Goal: Information Seeking & Learning: Find specific fact

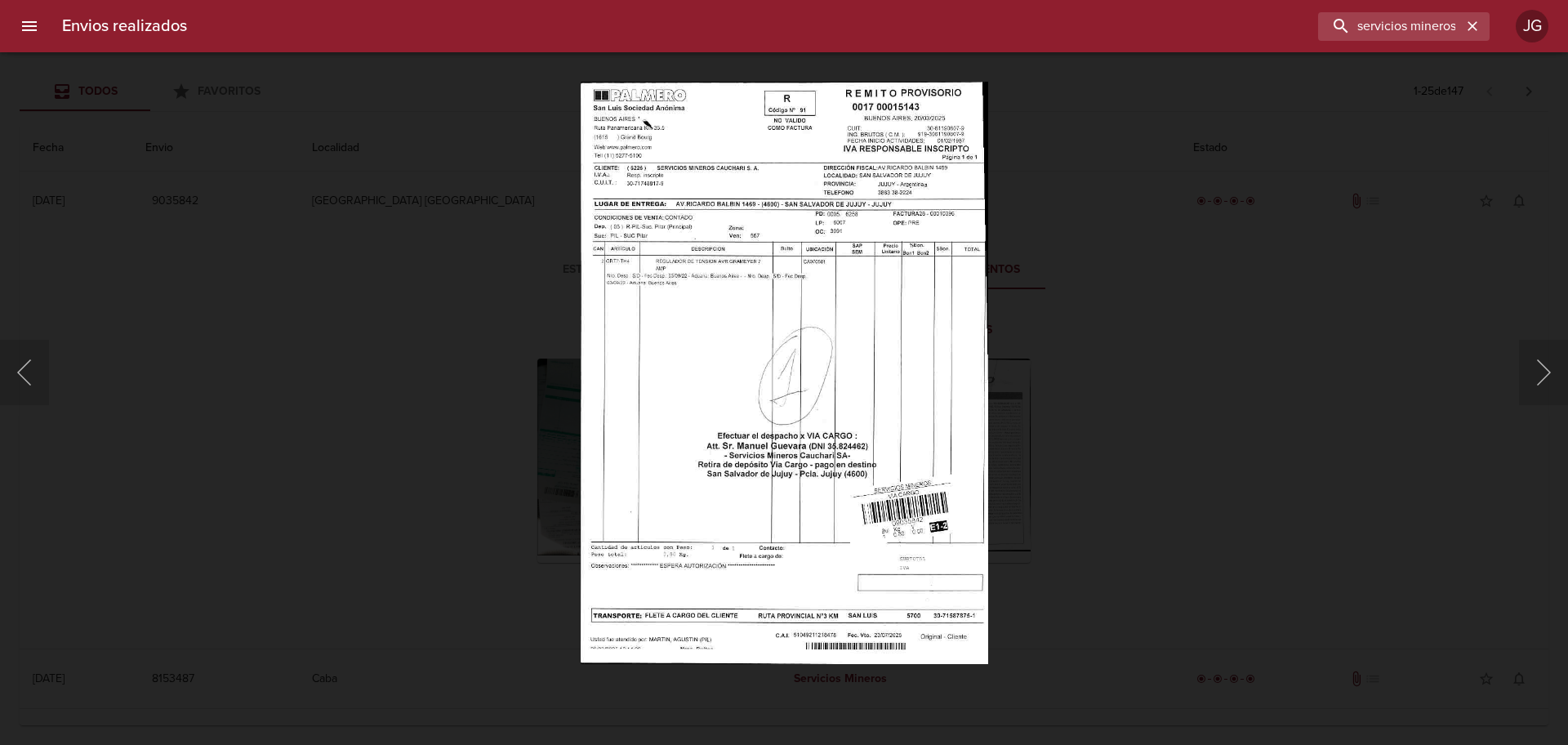
drag, startPoint x: 97, startPoint y: 160, endPoint x: 90, endPoint y: 151, distance: 11.4
click at [100, 156] on div "Lightbox" at bounding box center [784, 372] width 1568 height 745
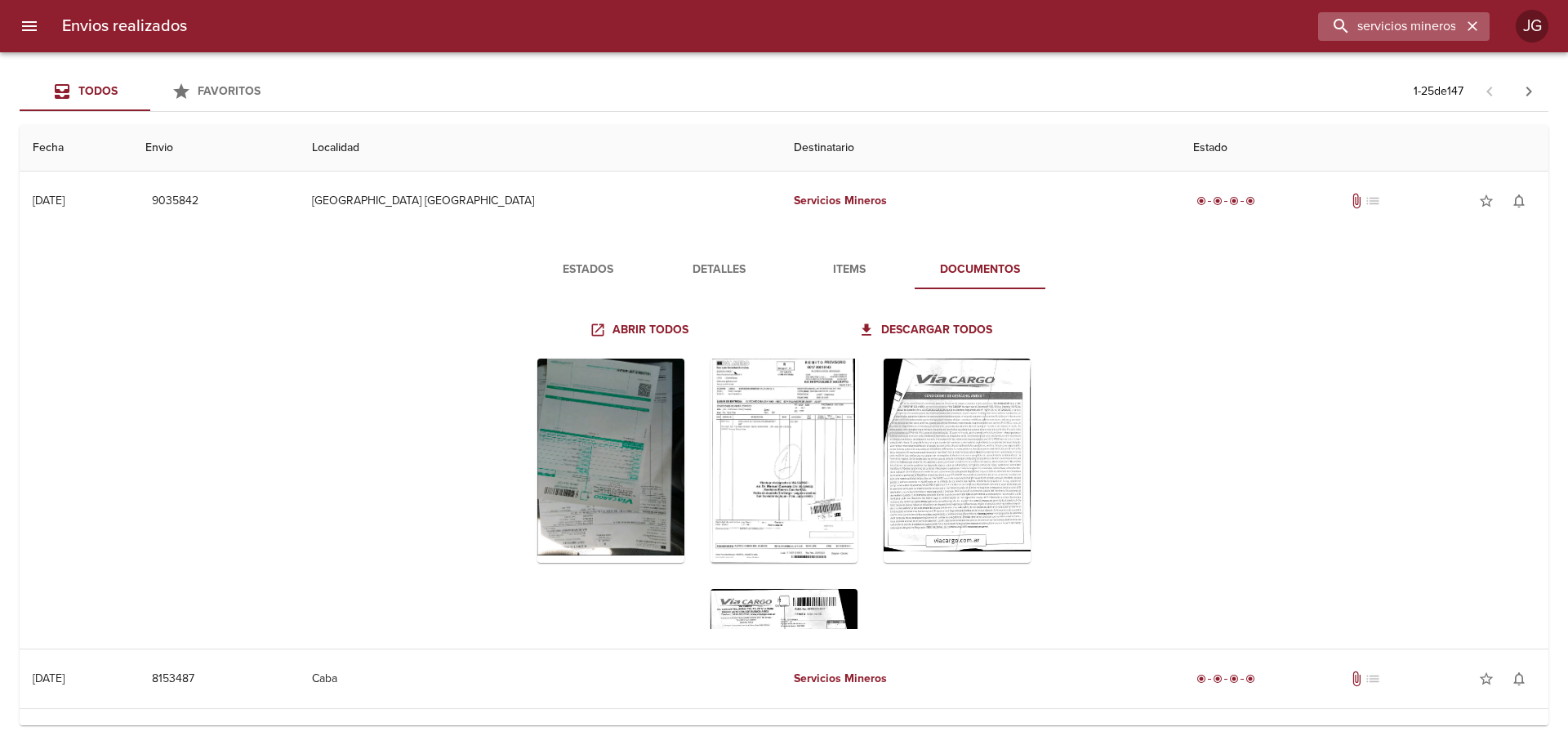
click at [1472, 24] on icon "button" at bounding box center [1472, 26] width 16 height 16
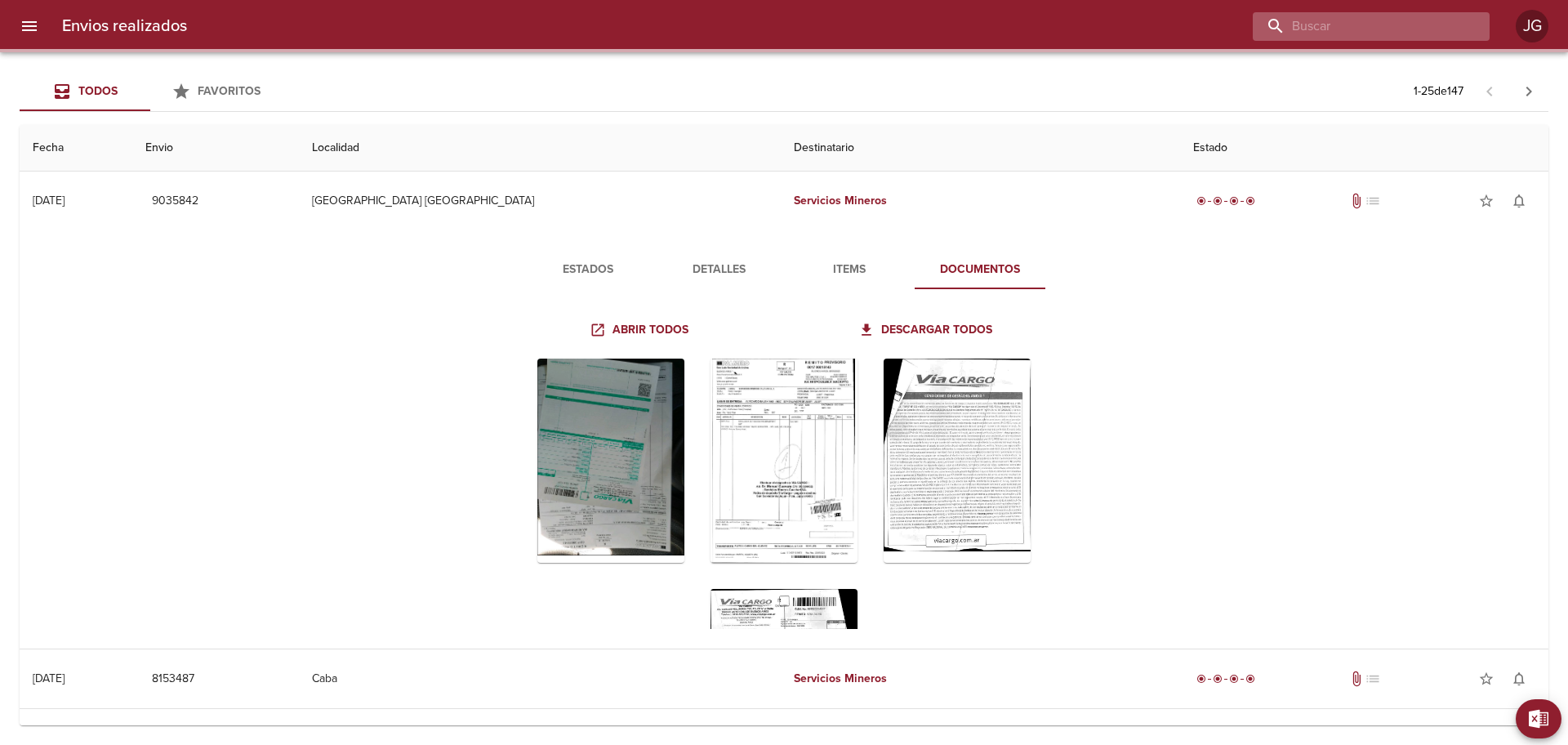
click at [1361, 25] on input "buscar" at bounding box center [1357, 26] width 209 height 29
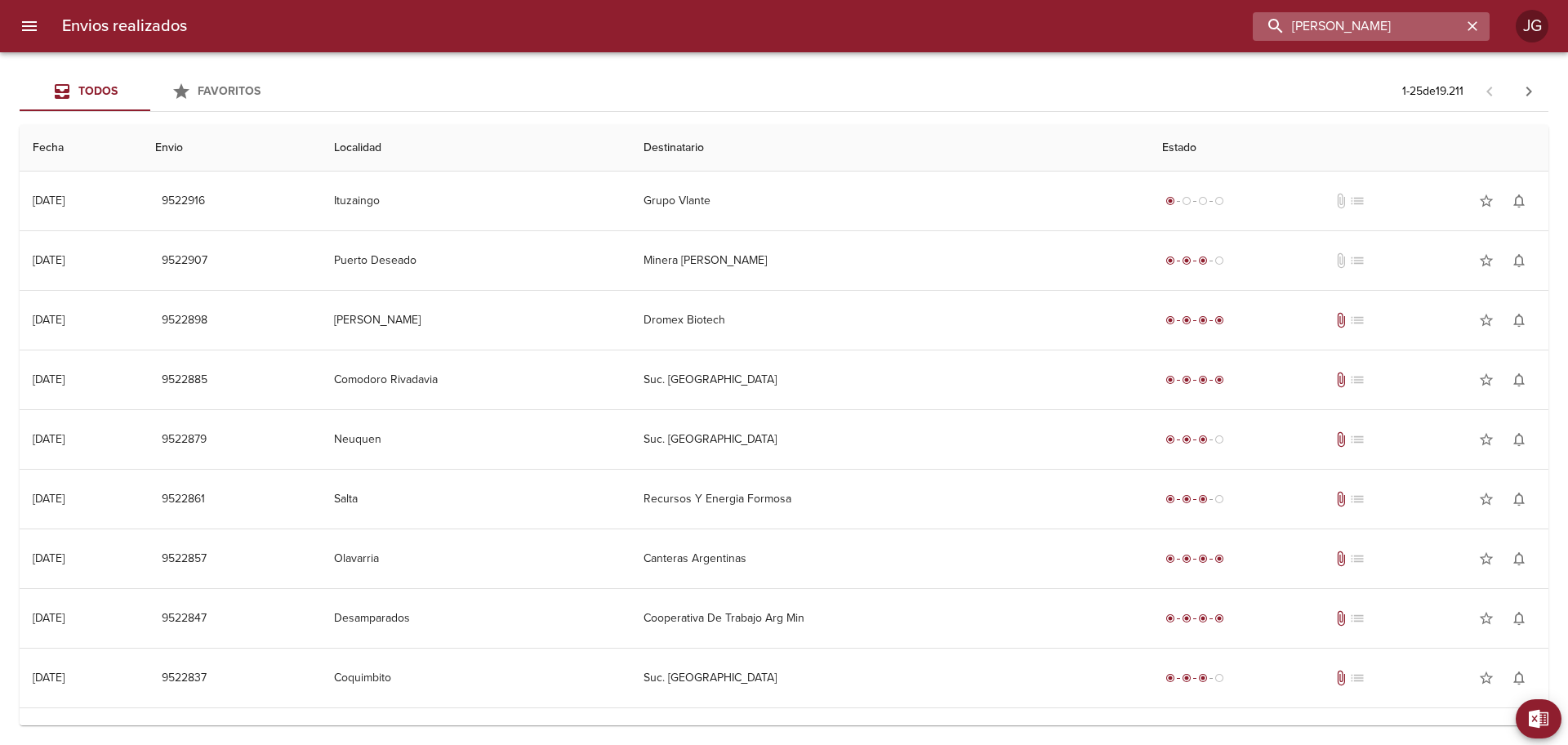
type input "[PERSON_NAME]"
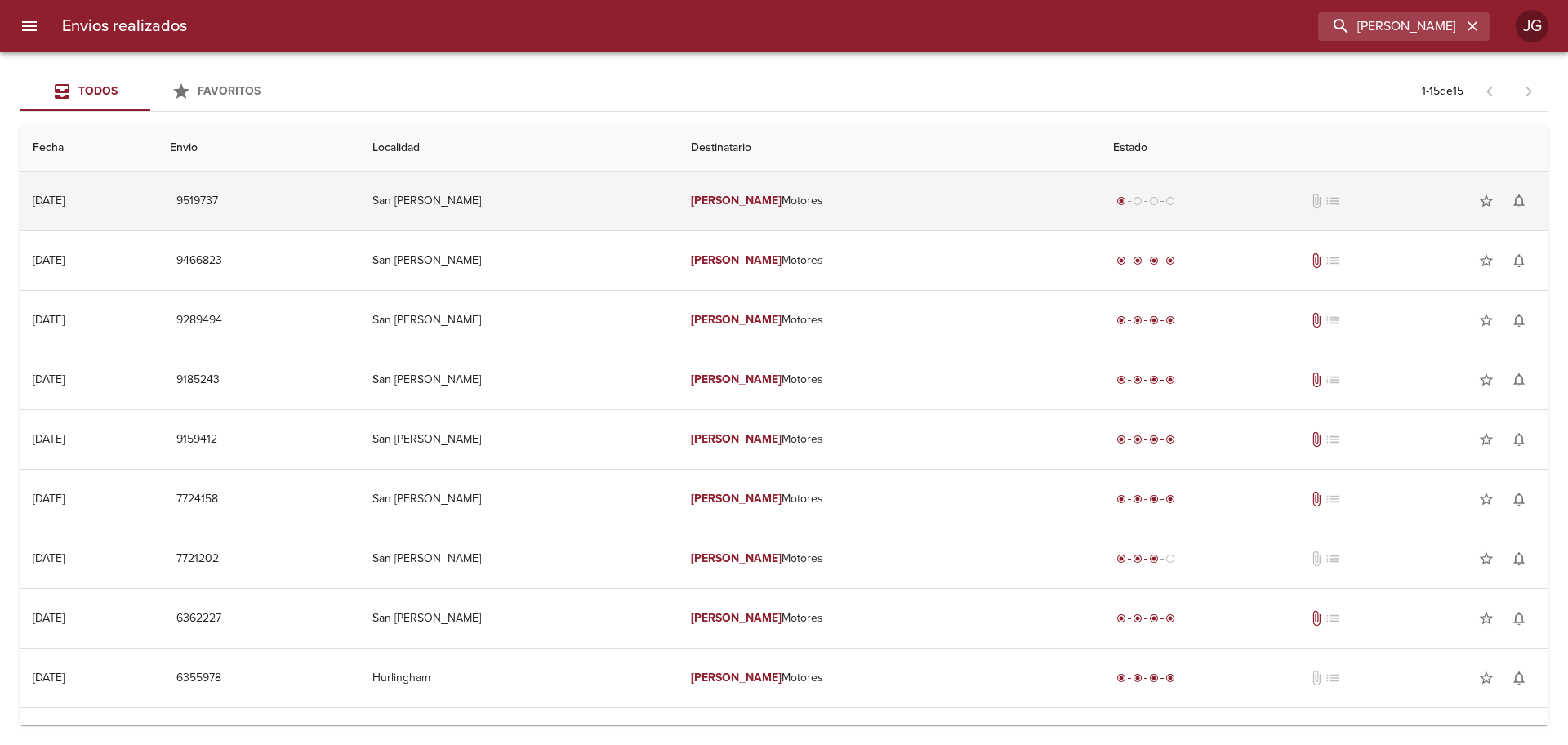
click at [624, 200] on td "San [PERSON_NAME]" at bounding box center [518, 200] width 318 height 59
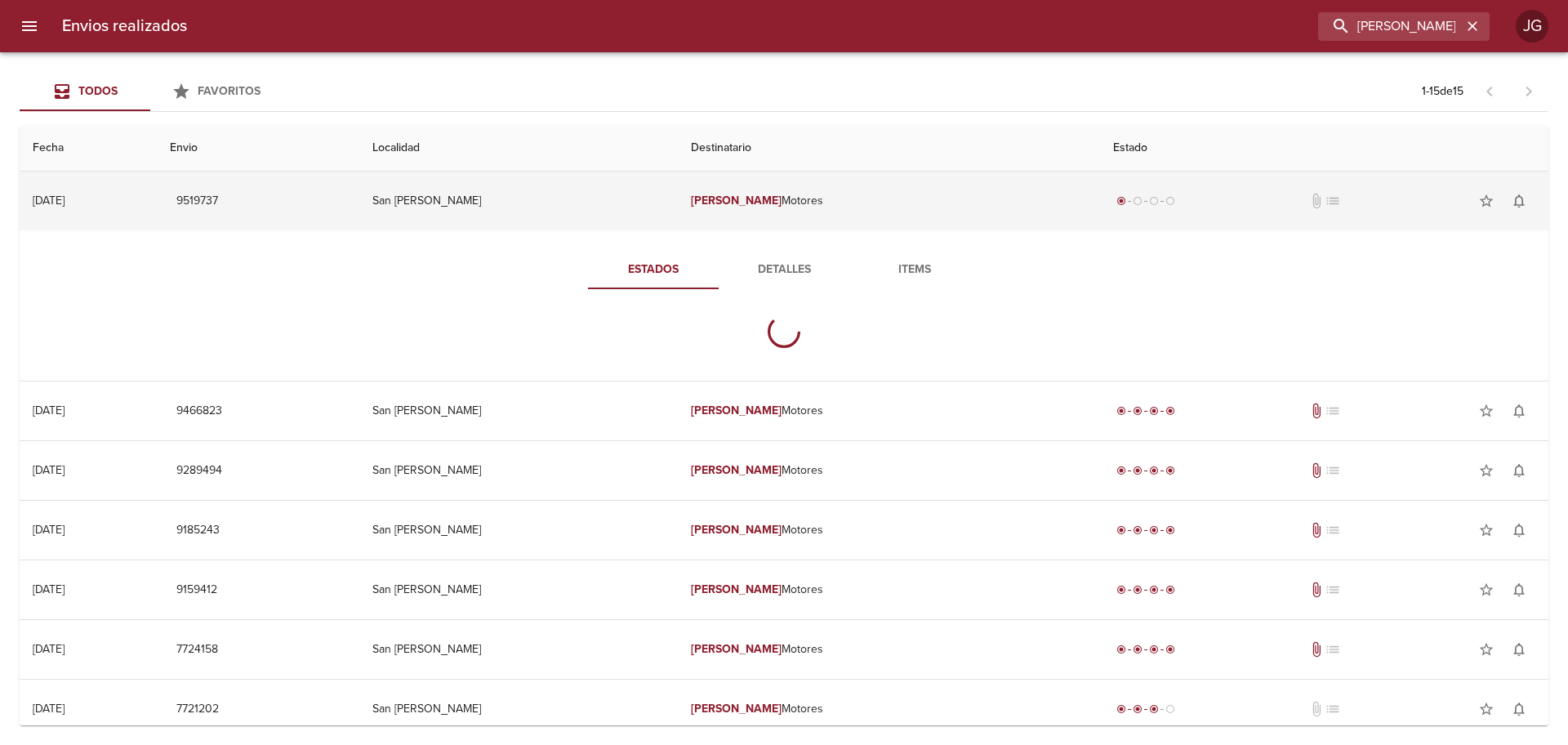
click at [624, 200] on td "San [PERSON_NAME]" at bounding box center [518, 200] width 318 height 59
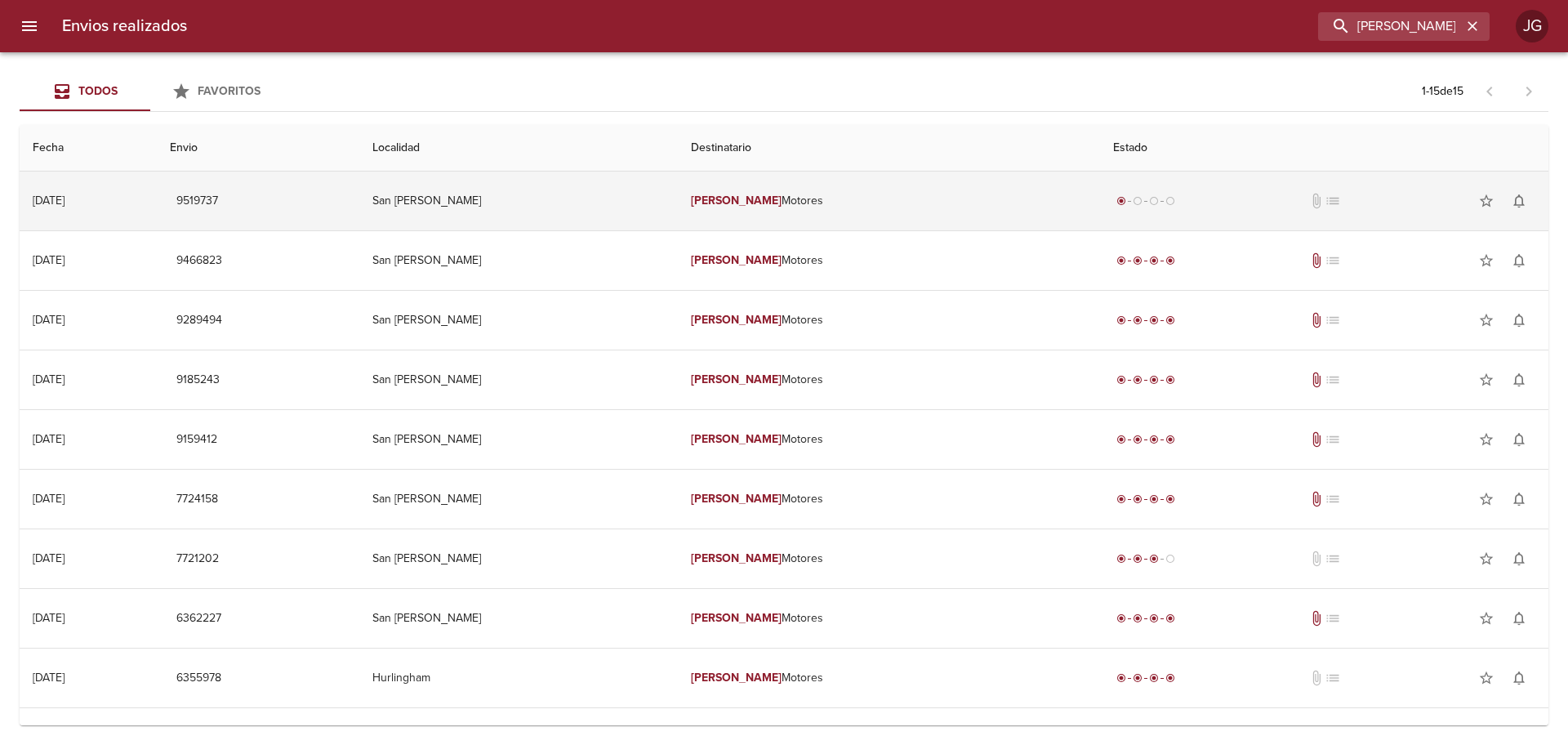
click at [678, 202] on td "San [PERSON_NAME]" at bounding box center [518, 200] width 318 height 59
click at [776, 191] on td "[PERSON_NAME] Motores" at bounding box center [888, 200] width 422 height 59
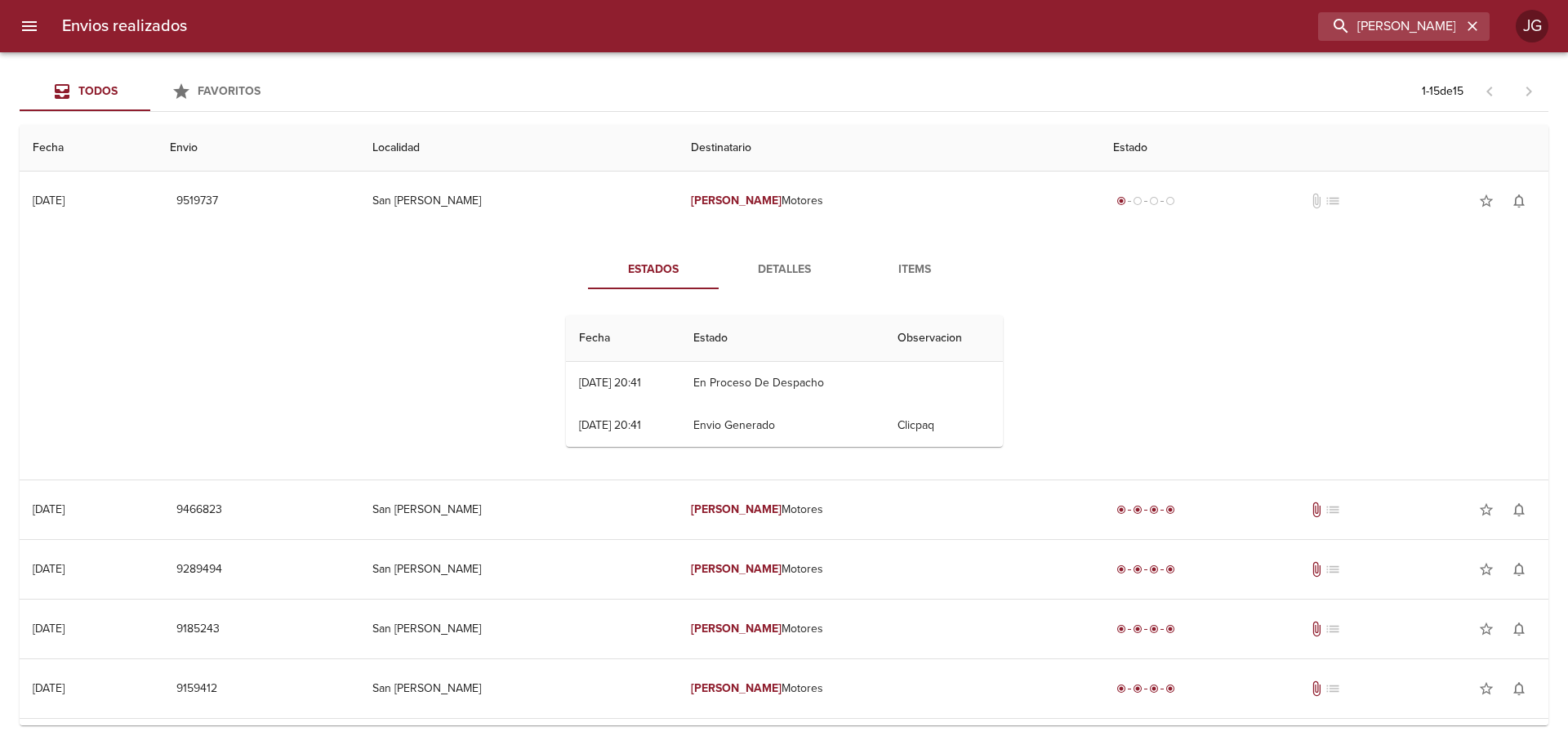
scroll to position [163, 0]
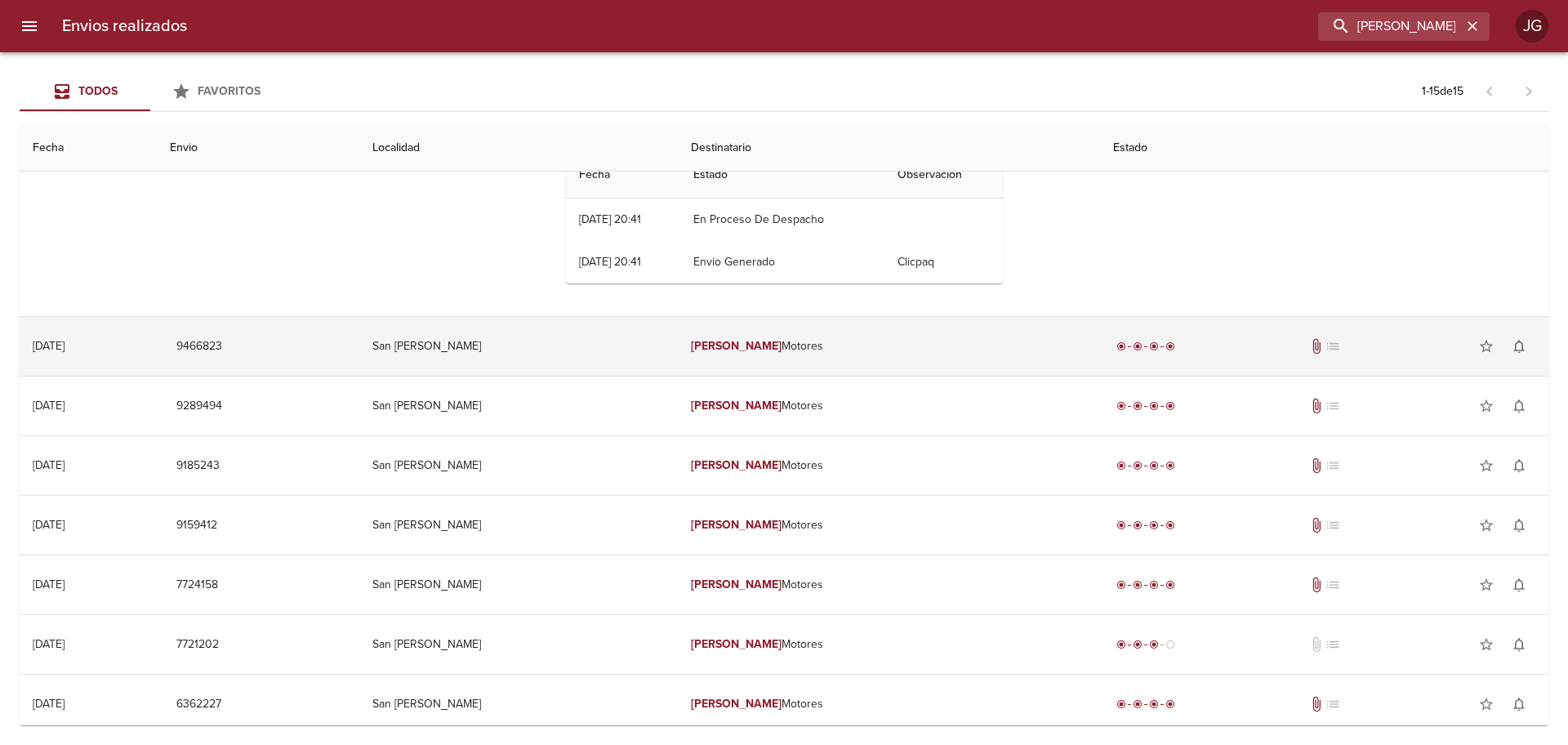
click at [678, 353] on td "San [PERSON_NAME]" at bounding box center [518, 345] width 318 height 59
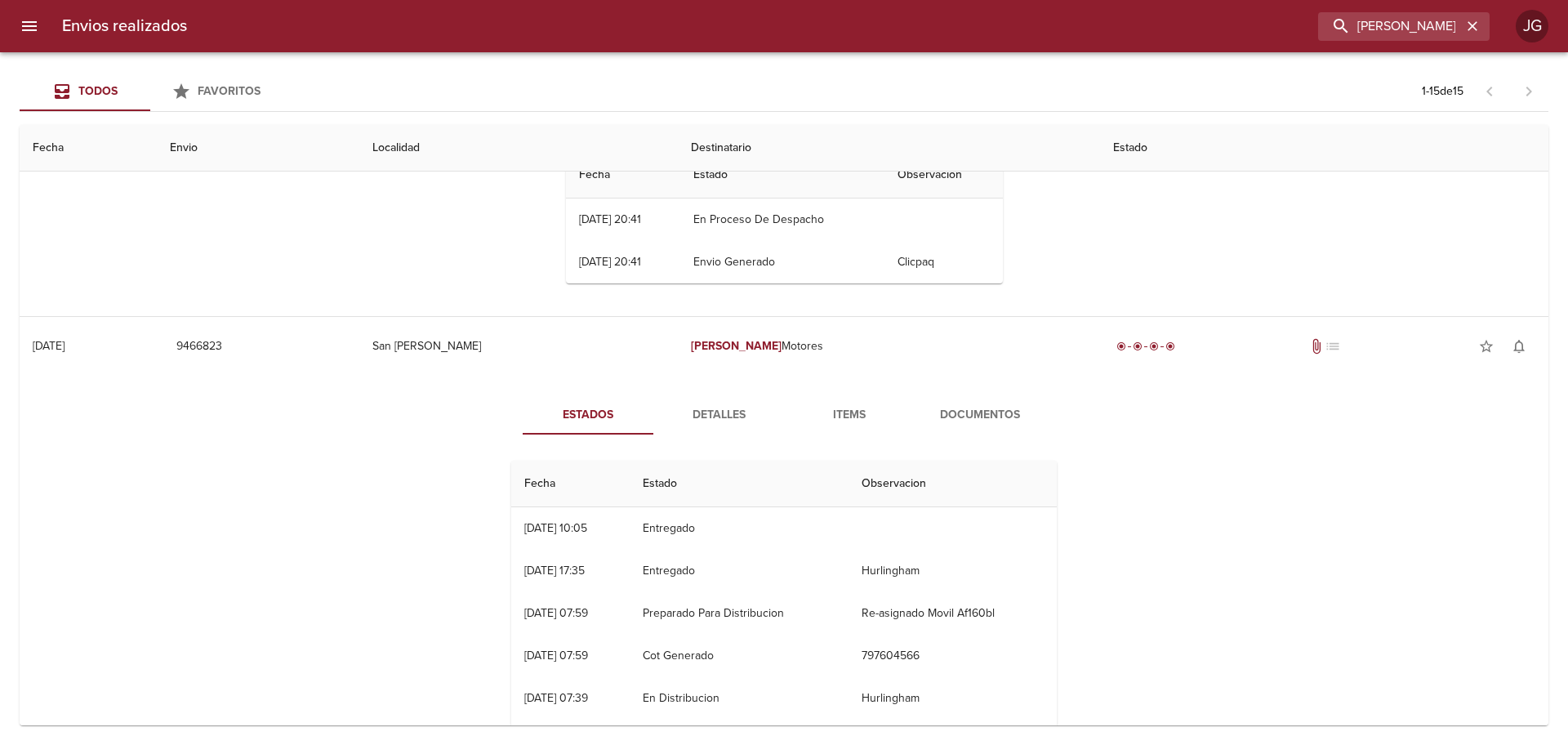
click at [959, 416] on span "Documentos" at bounding box center [980, 415] width 111 height 21
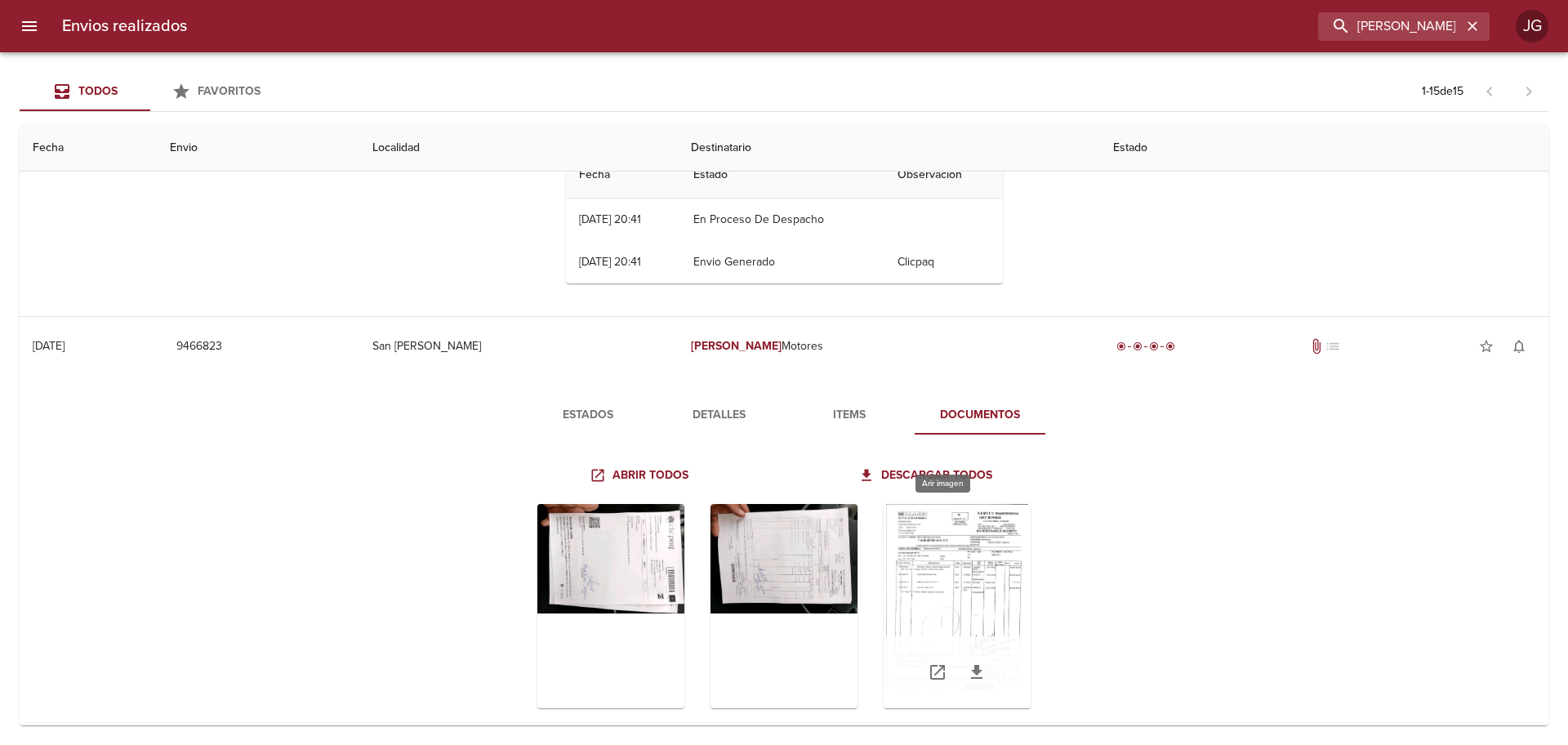
click at [932, 570] on div "Tabla de envíos del cliente" at bounding box center [957, 605] width 147 height 204
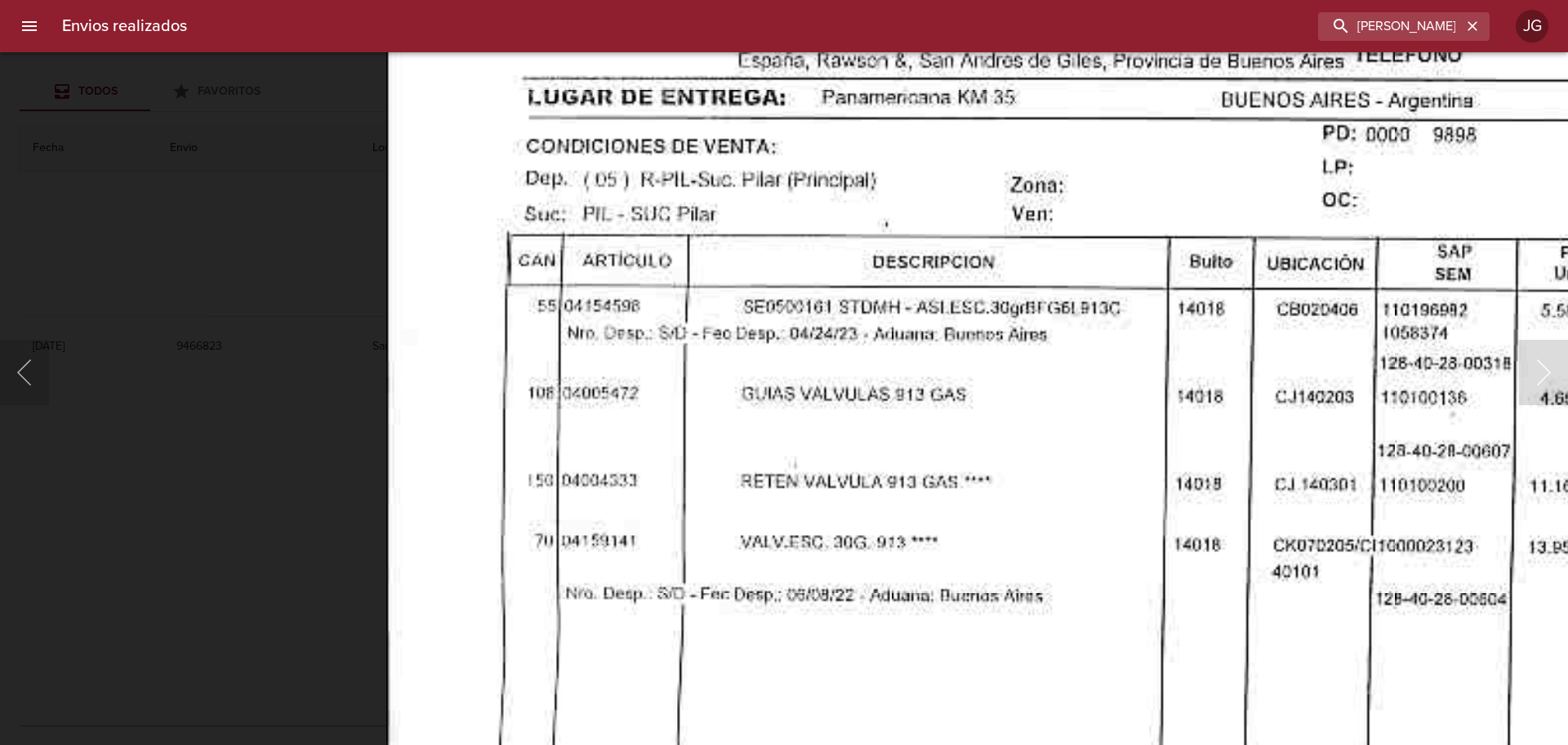
click at [741, 538] on img "Lightbox" at bounding box center [1202, 757] width 1635 height 2345
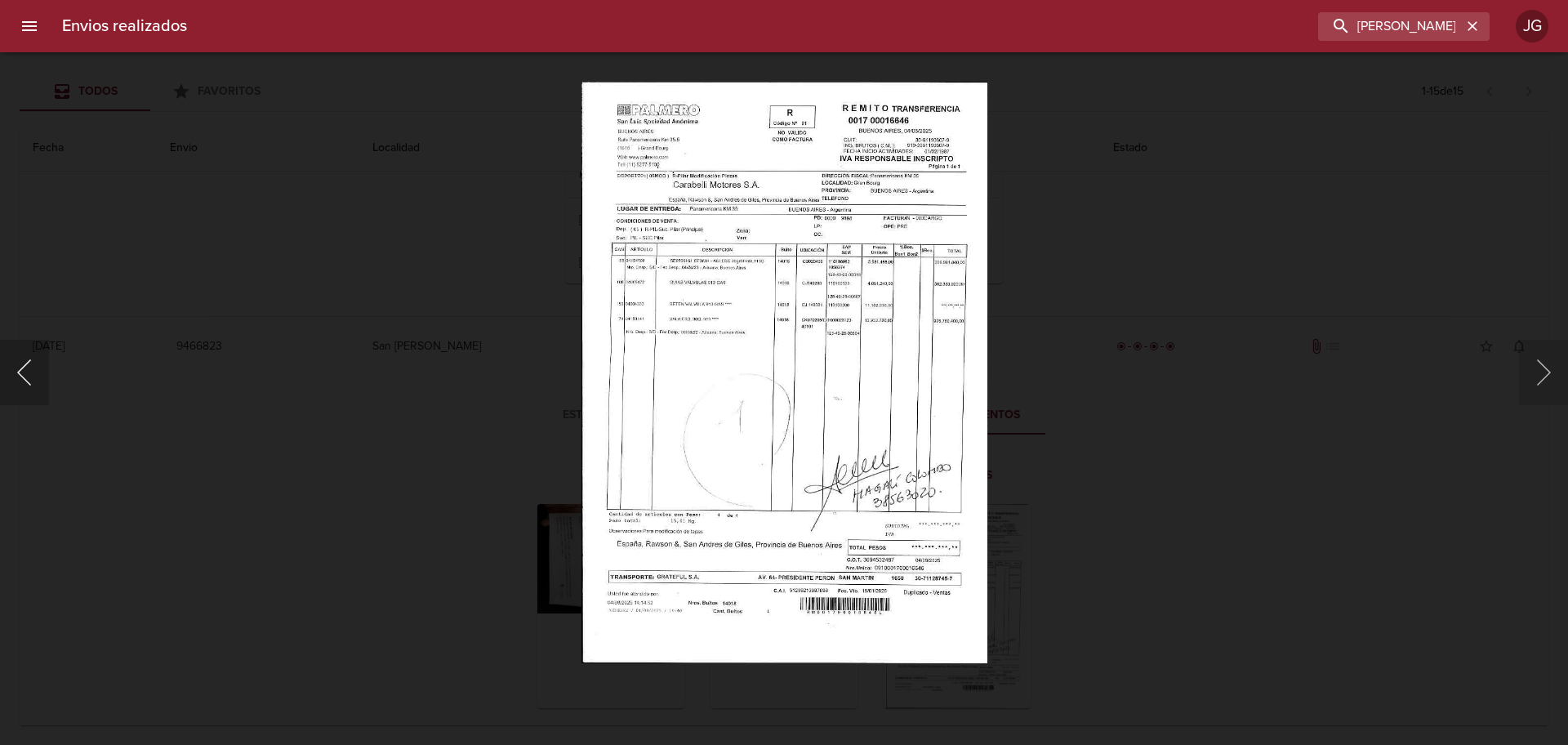
click at [21, 372] on button "Anterior" at bounding box center [24, 372] width 49 height 66
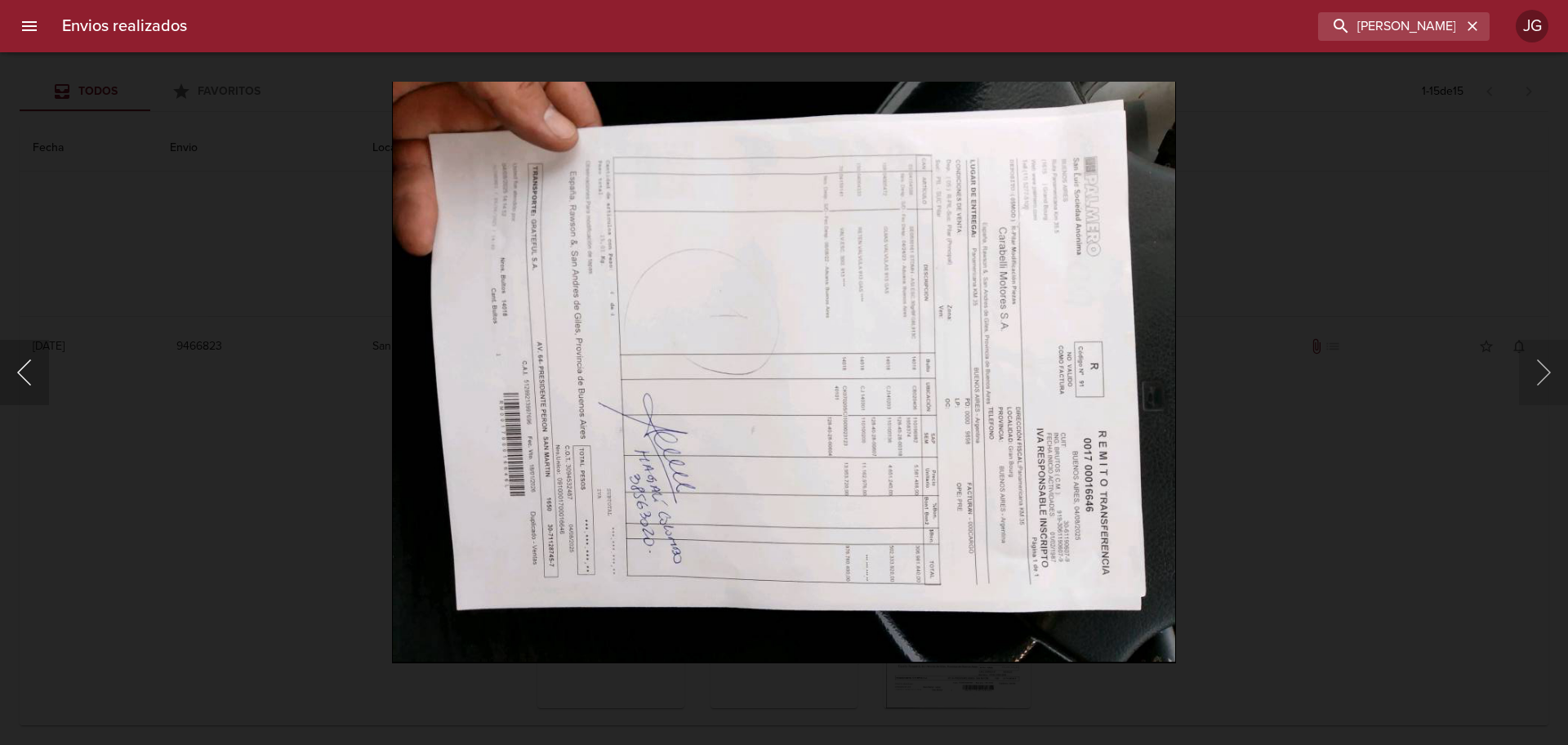
click at [21, 372] on button "Anterior" at bounding box center [24, 372] width 49 height 66
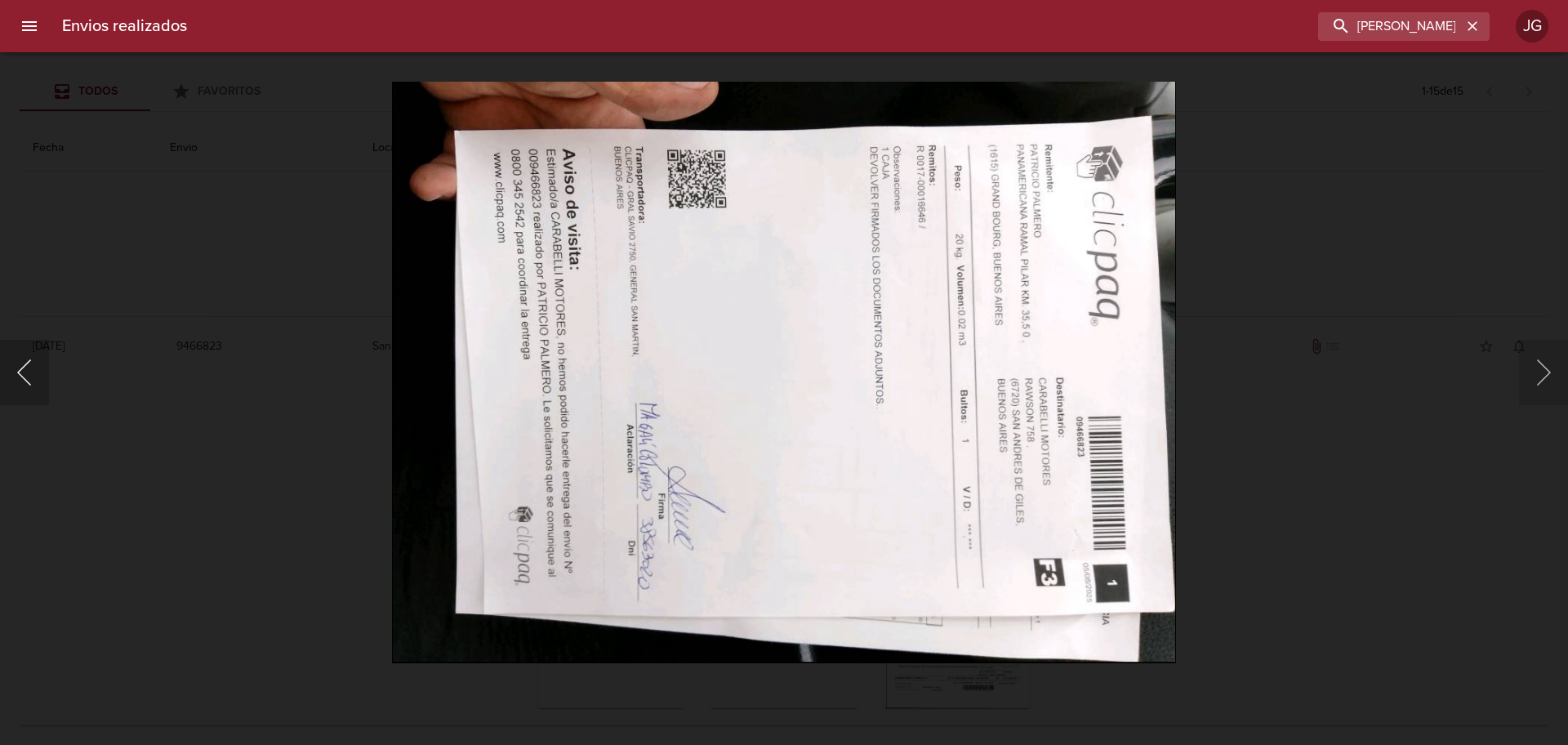
click at [23, 373] on button "Anterior" at bounding box center [24, 372] width 49 height 66
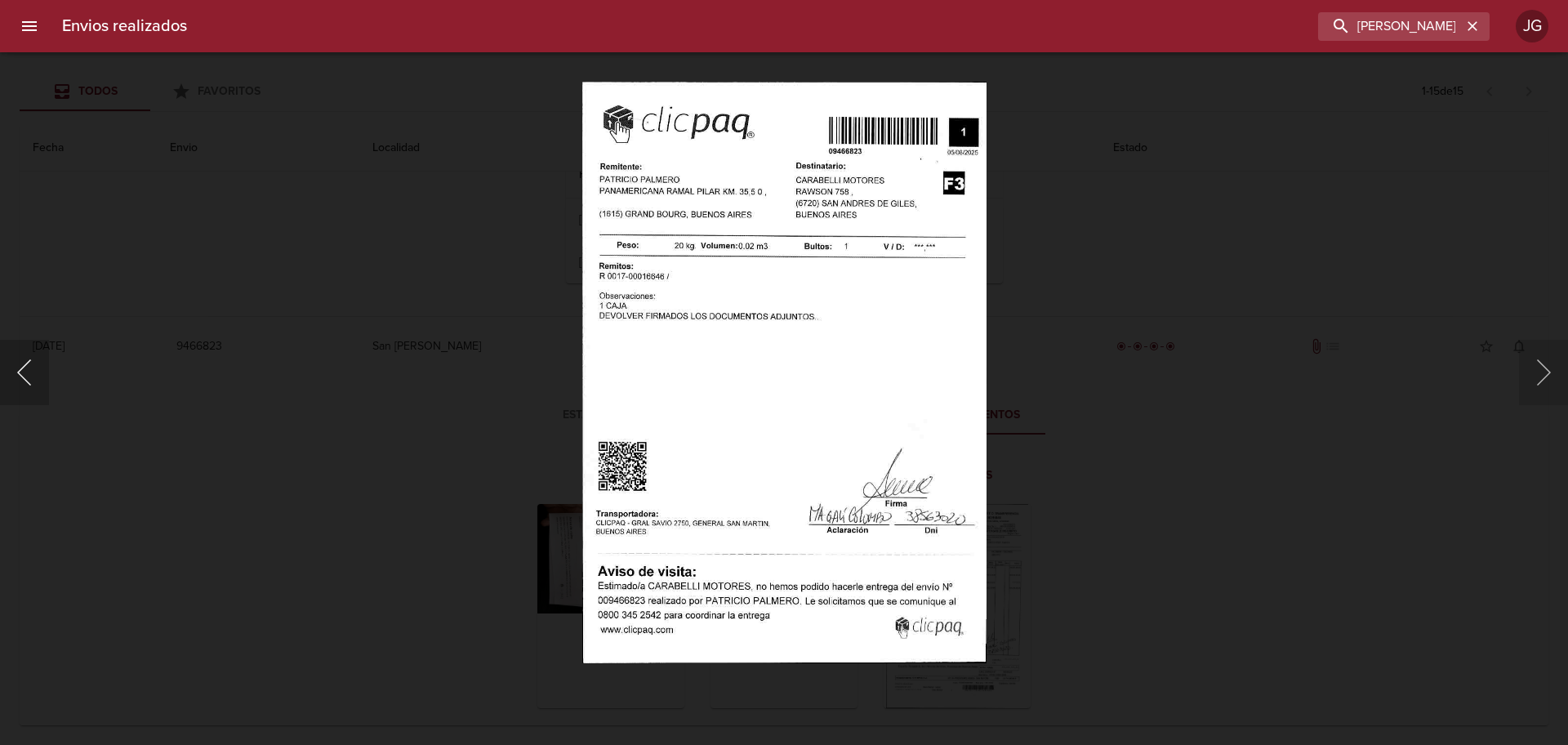
click at [23, 373] on button "Anterior" at bounding box center [24, 372] width 49 height 66
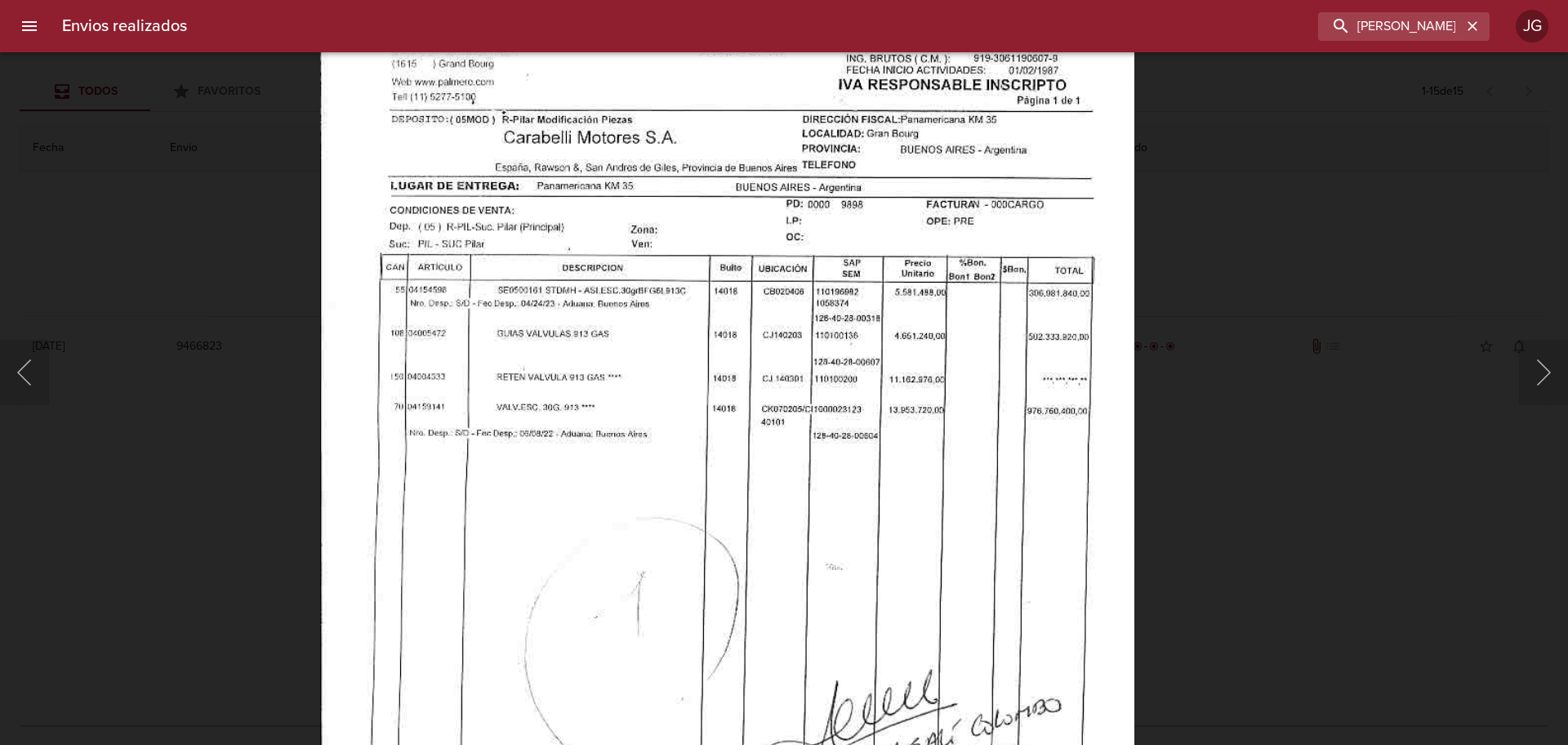
click at [476, 385] on img "Lightbox" at bounding box center [727, 514] width 814 height 1168
click at [110, 186] on div "Lightbox" at bounding box center [784, 372] width 1568 height 745
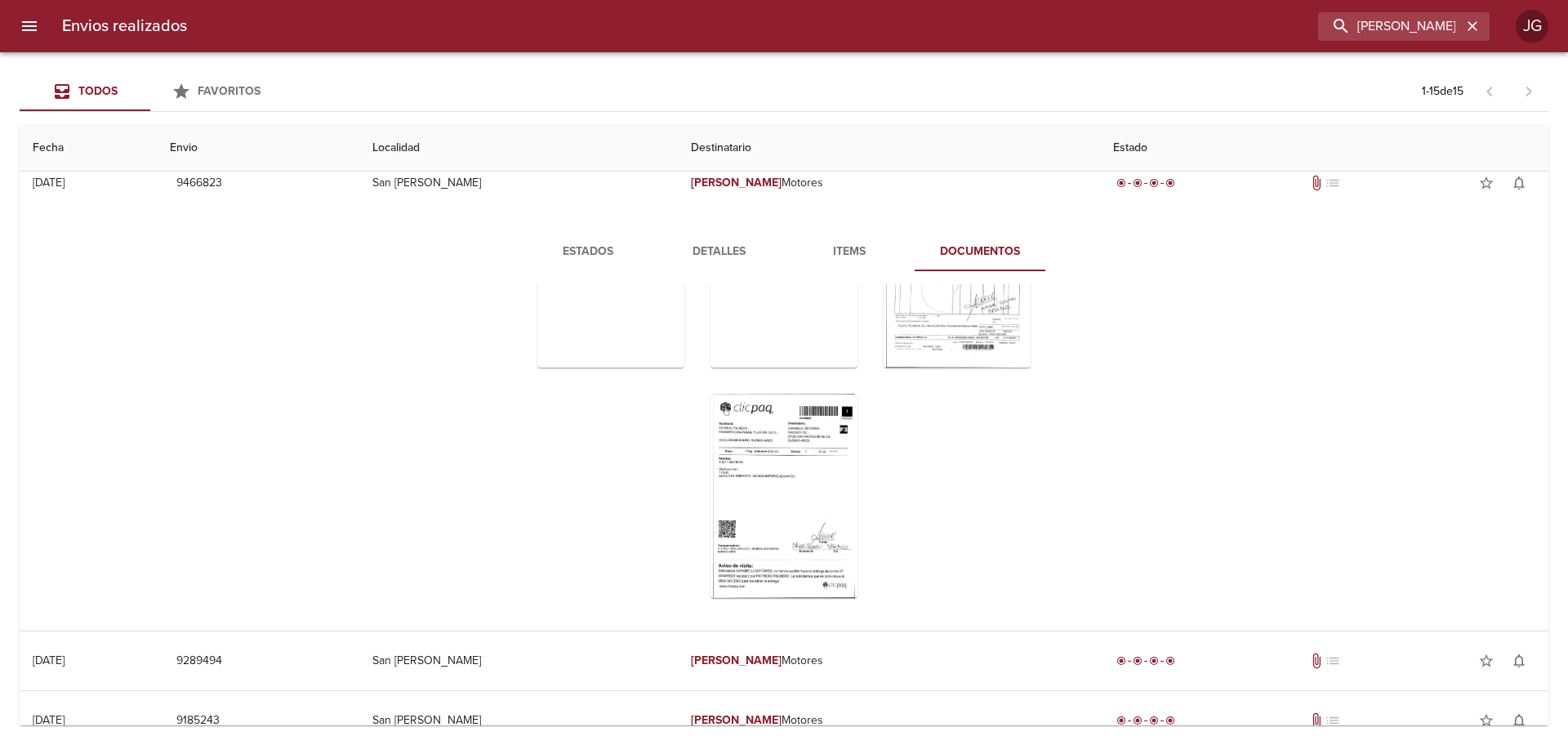
scroll to position [408, 0]
